Goal: Book appointment/travel/reservation

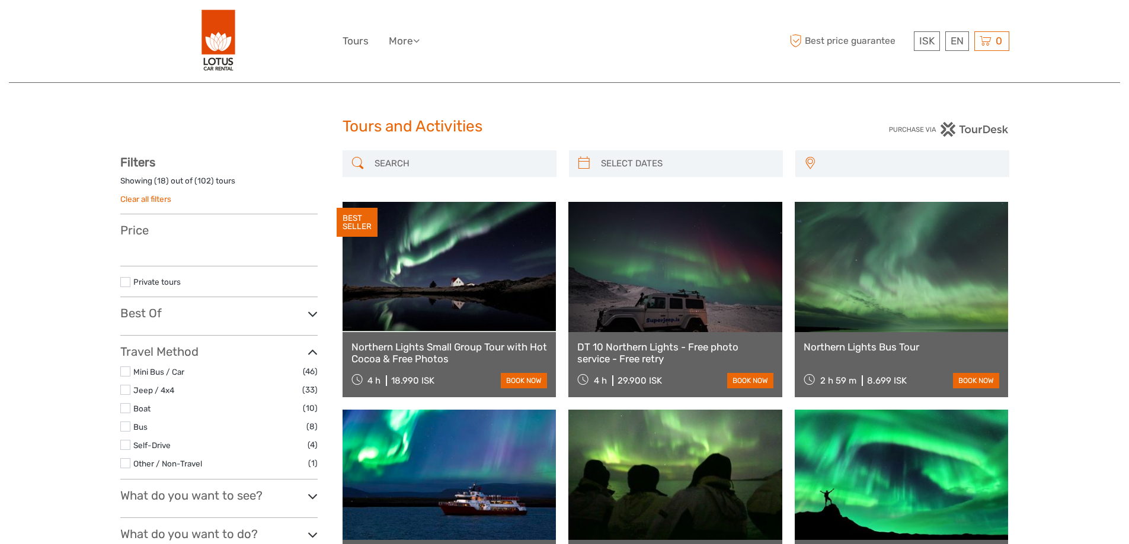
select select
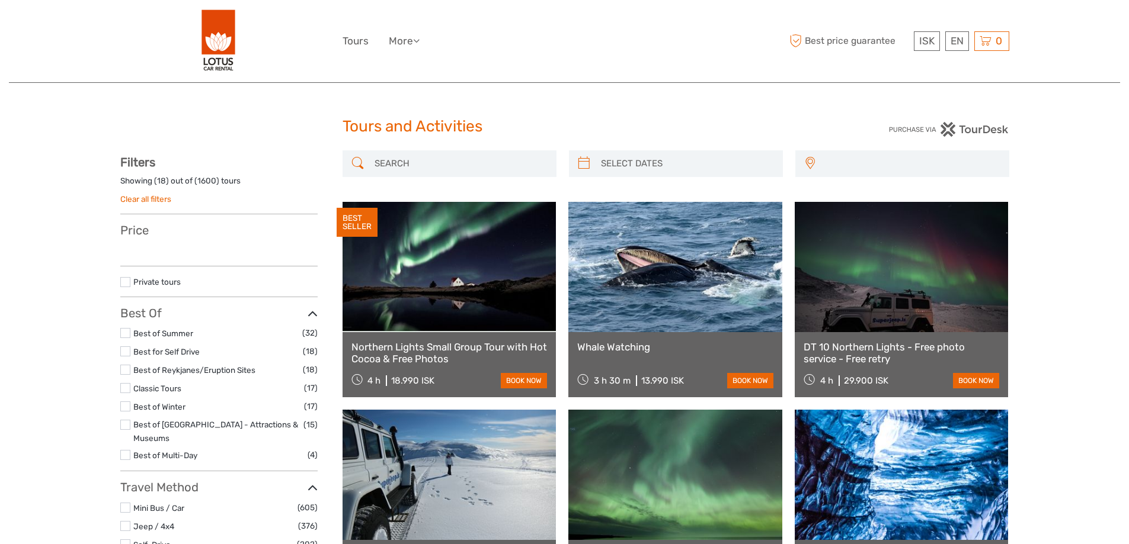
select select
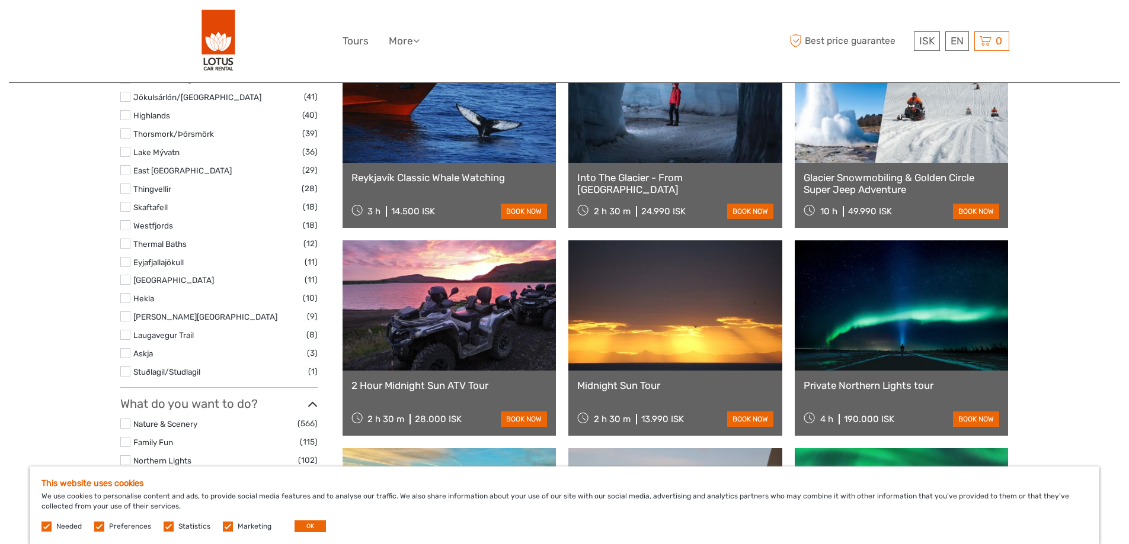
scroll to position [797, 0]
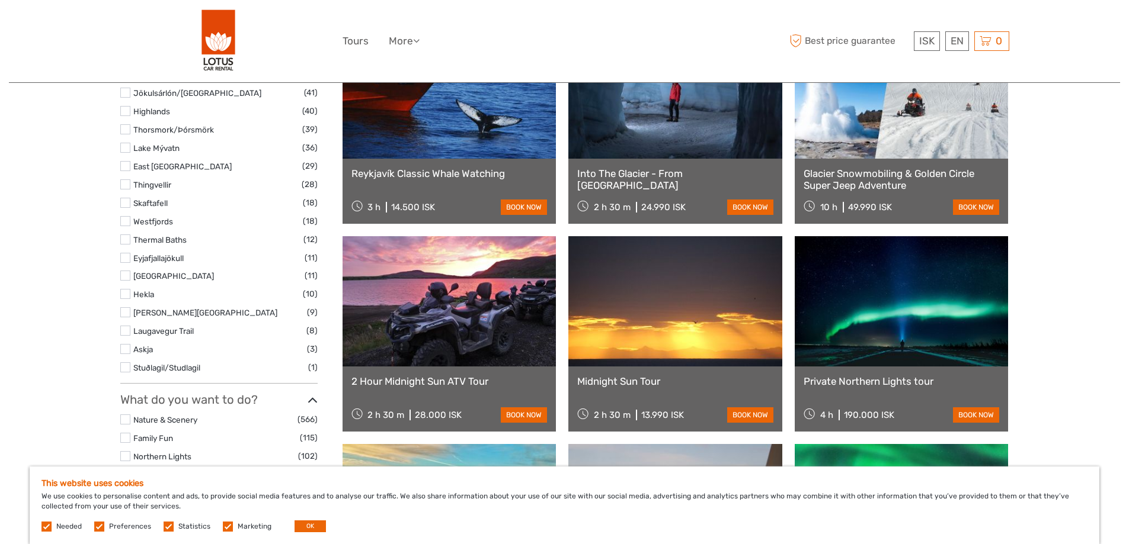
click at [863, 179] on link "Glacier Snowmobiling & Golden Circle Super Jeep Adventure" at bounding box center [901, 180] width 196 height 24
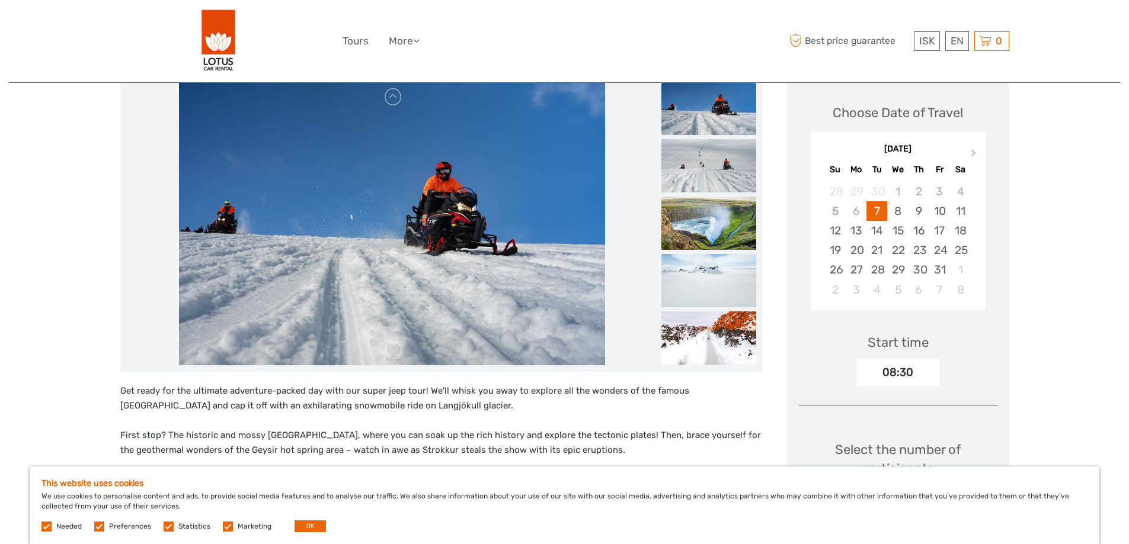
scroll to position [160, 0]
click at [959, 210] on div "11" at bounding box center [960, 211] width 21 height 20
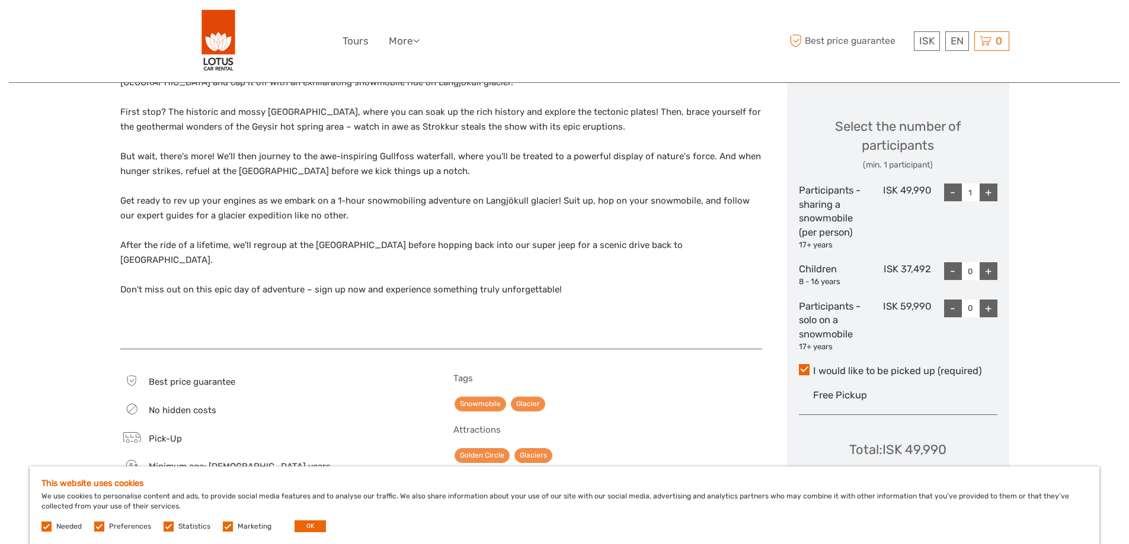
scroll to position [482, 0]
click at [991, 192] on div "+" at bounding box center [988, 193] width 18 height 18
type input "2"
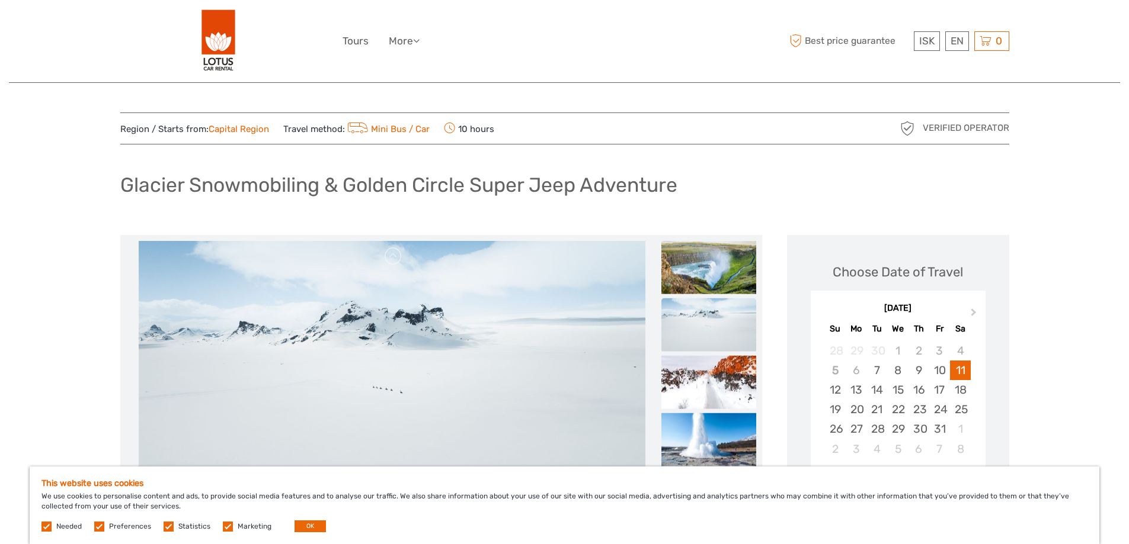
scroll to position [0, 0]
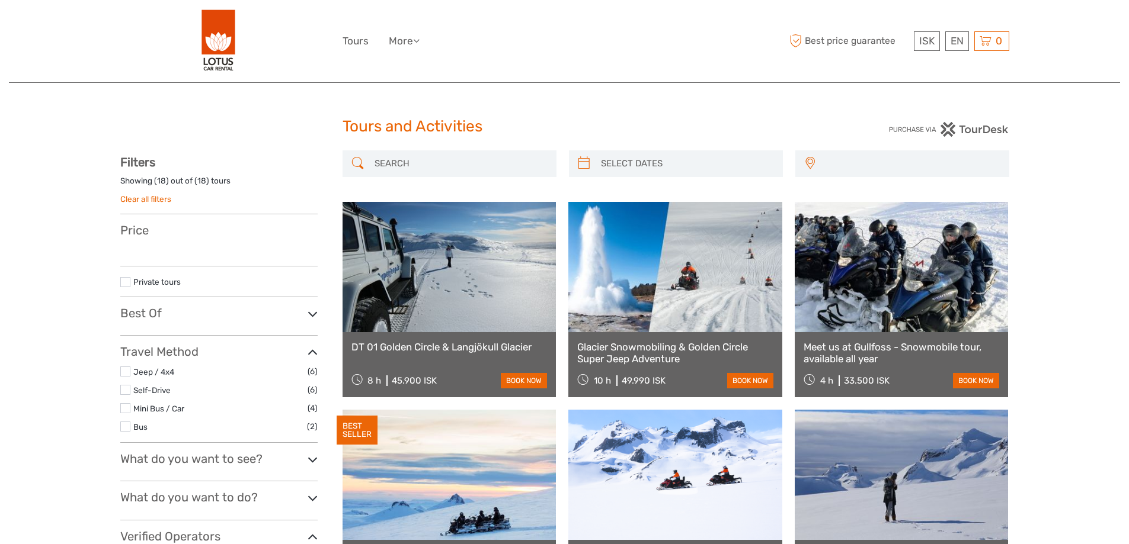
select select
